Goal: Transaction & Acquisition: Purchase product/service

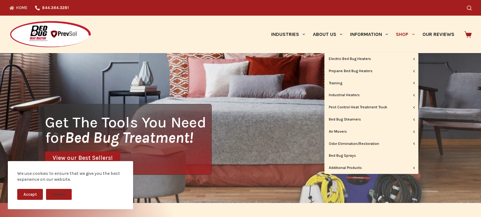
click at [403, 33] on link "Shop" at bounding box center [405, 35] width 26 height 38
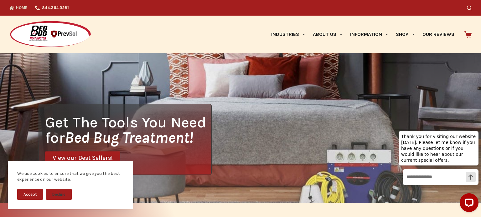
click at [233, 26] on div "Industries Hospitality Bed & Breakfasts Extended Stays Hotels Inns Lodge Motels…" at bounding box center [325, 35] width 292 height 38
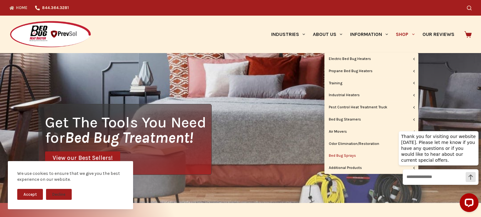
click at [361, 157] on link "Bed Bug Sprays" at bounding box center [371, 156] width 94 height 12
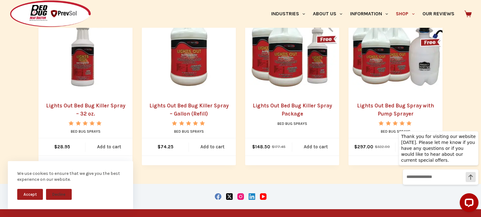
scroll to position [169, 0]
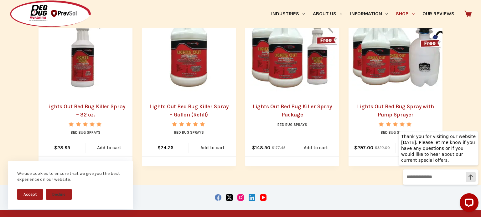
click at [30, 194] on button "Accept" at bounding box center [30, 194] width 26 height 11
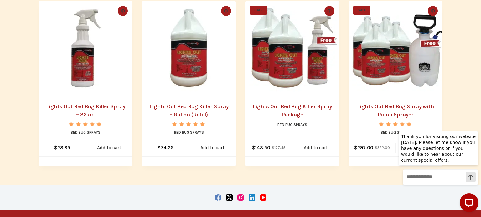
scroll to position [0, 0]
